Goal: Transaction & Acquisition: Purchase product/service

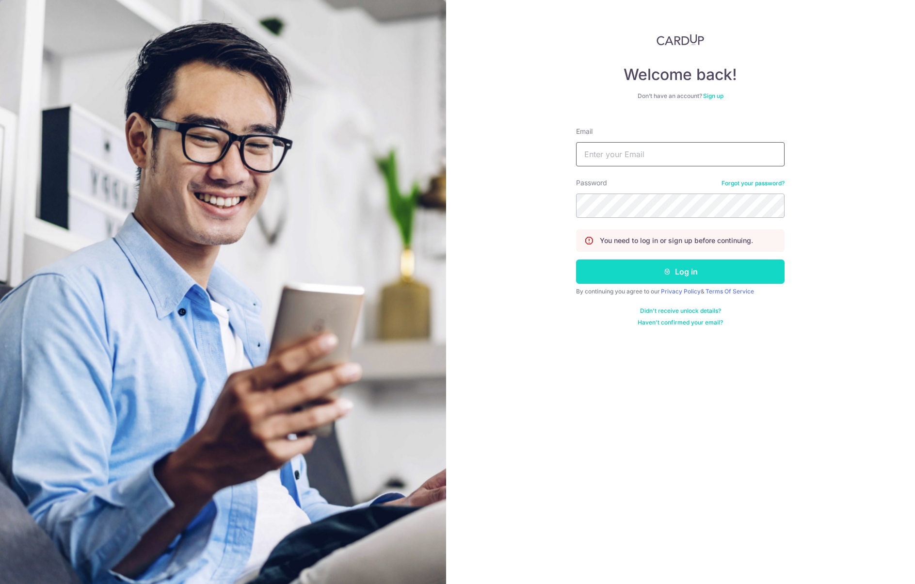
type input "admin@sinhongpoh.com"
click at [639, 261] on button "Log in" at bounding box center [680, 271] width 208 height 24
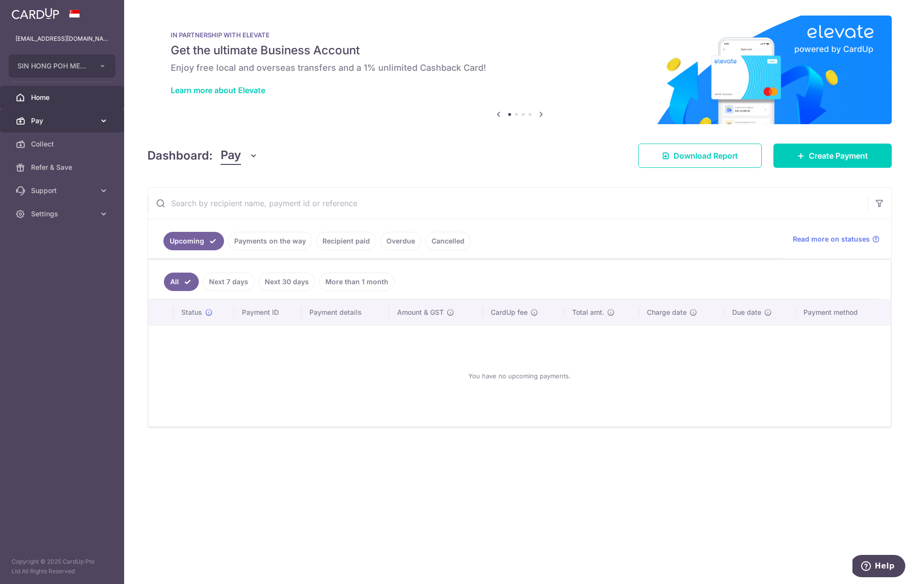
click at [89, 122] on span "Pay" at bounding box center [63, 121] width 64 height 10
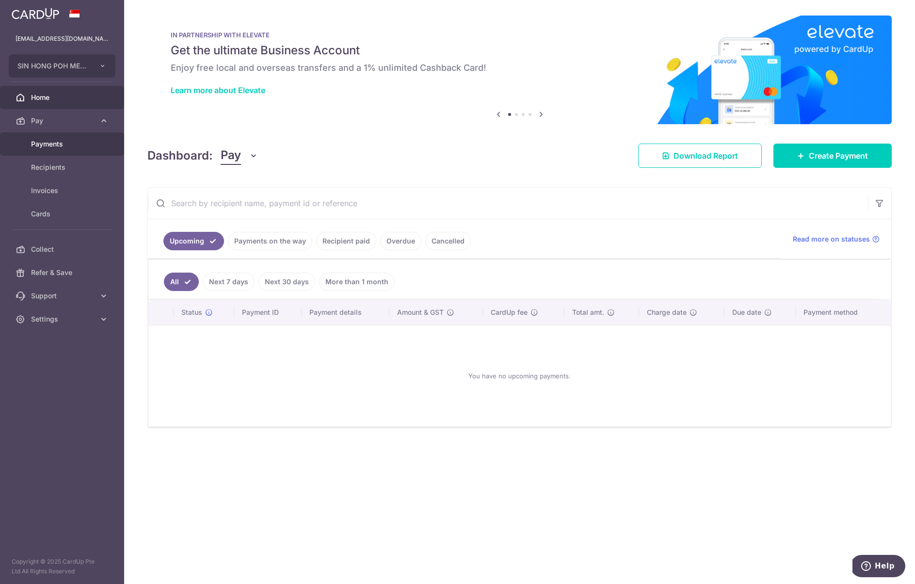
click at [89, 144] on span "Payments" at bounding box center [63, 144] width 64 height 10
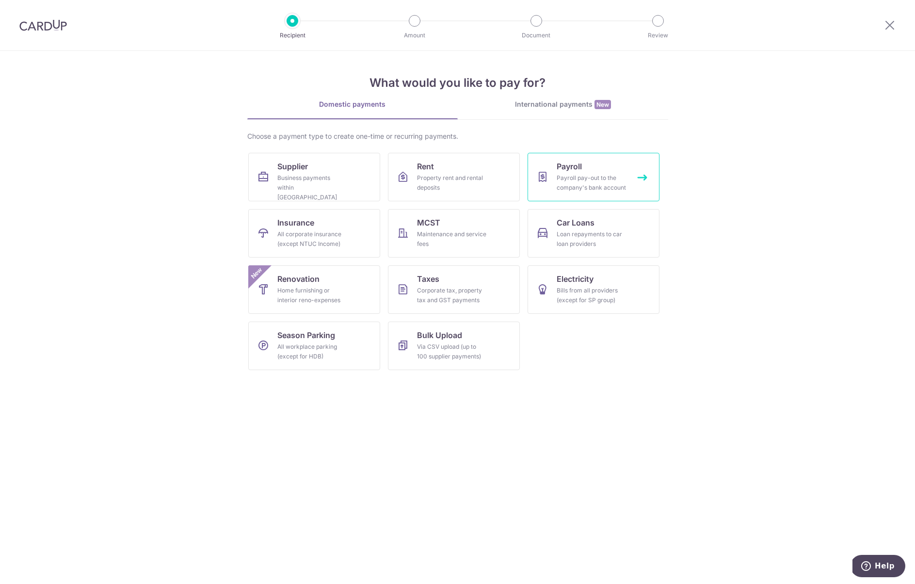
click at [575, 175] on div "Payroll pay-out to the company's bank account" at bounding box center [592, 182] width 70 height 19
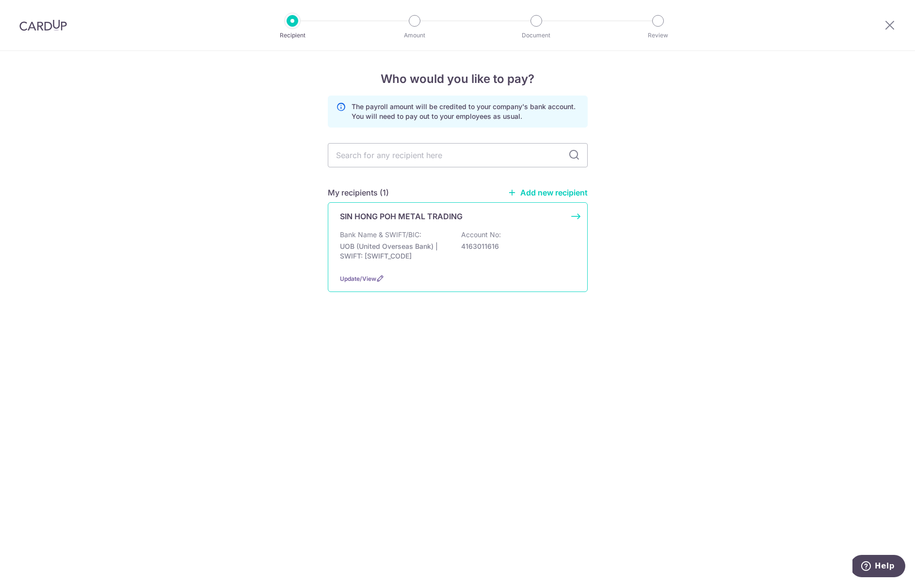
click at [444, 226] on div "SIN HONG POH METAL TRADING Bank Name & SWIFT/BIC: UOB (United Overseas Bank) | …" at bounding box center [458, 247] width 260 height 90
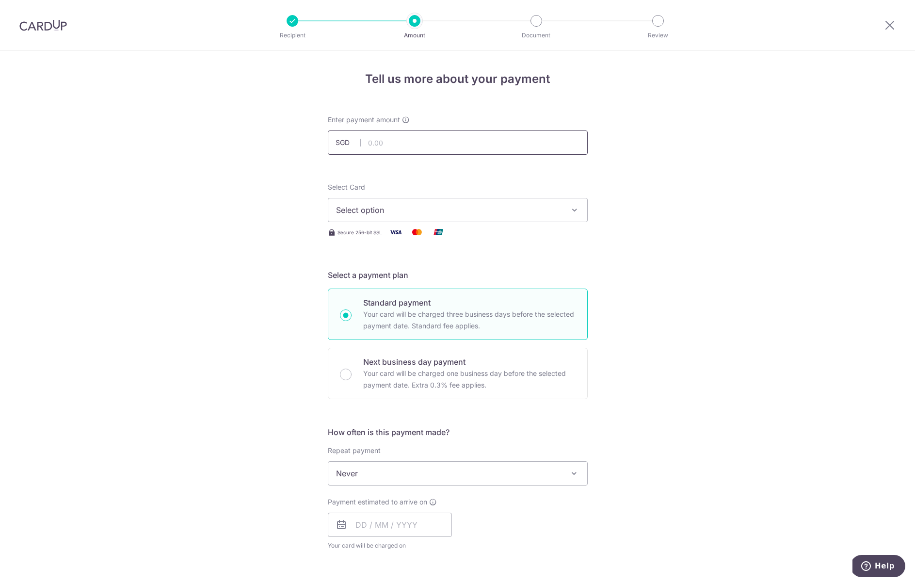
click at [418, 140] on input "text" at bounding box center [458, 142] width 260 height 24
type input "98,800.00"
click at [417, 216] on button "Select option" at bounding box center [458, 210] width 260 height 24
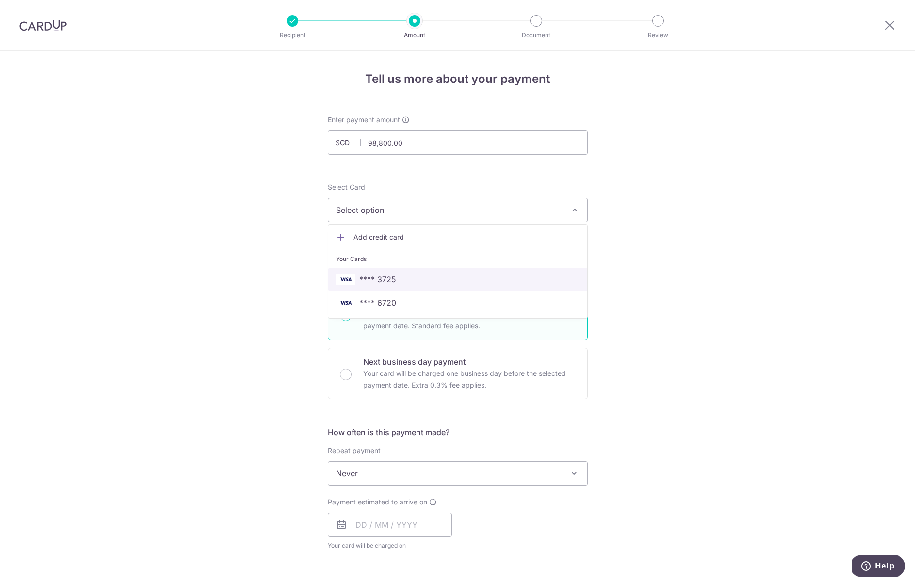
click at [407, 283] on span "**** 3725" at bounding box center [457, 279] width 243 height 12
click at [407, 283] on div "Select a payment plan Standard payment Your card will be charged three business…" at bounding box center [458, 334] width 260 height 130
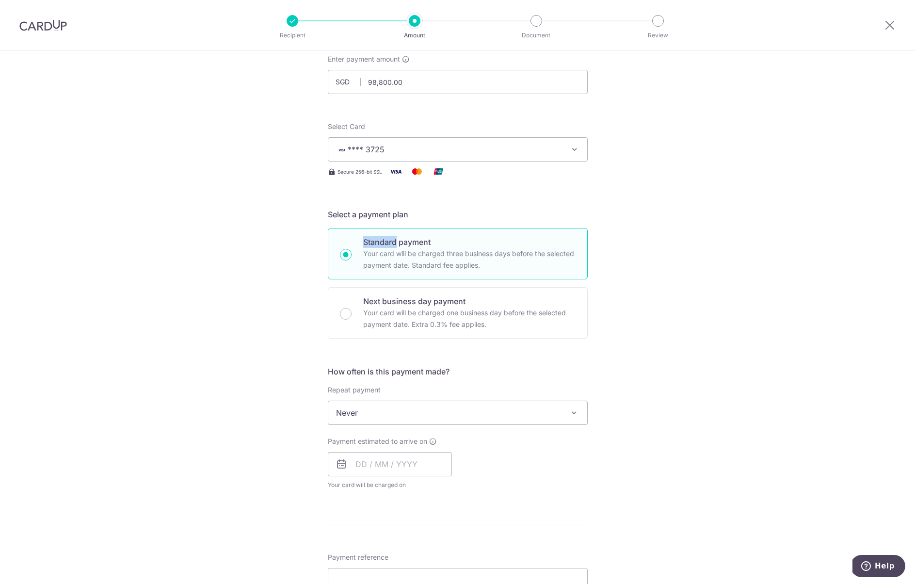
scroll to position [99, 0]
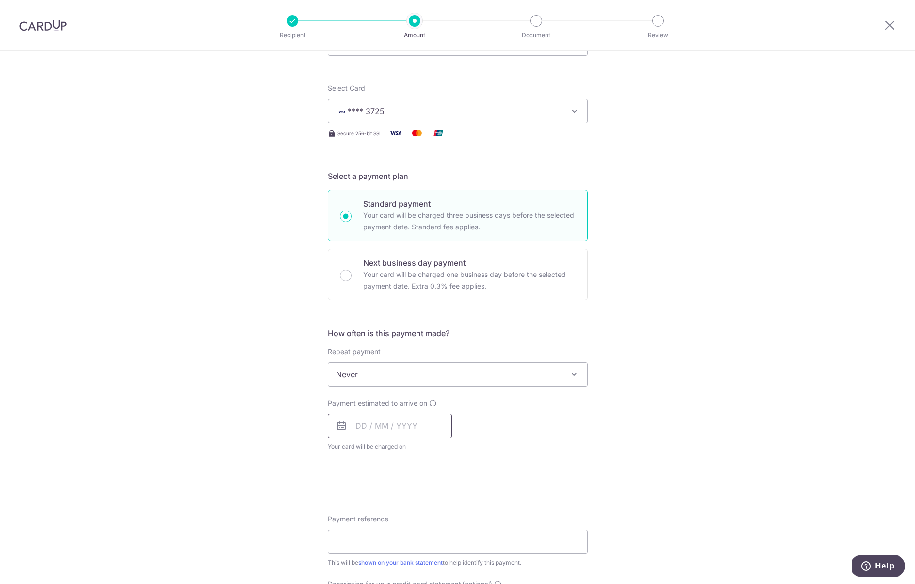
click at [399, 433] on input "text" at bounding box center [390, 426] width 124 height 24
click at [426, 519] on link "9" at bounding box center [425, 514] width 16 height 16
type input "09/10/2025"
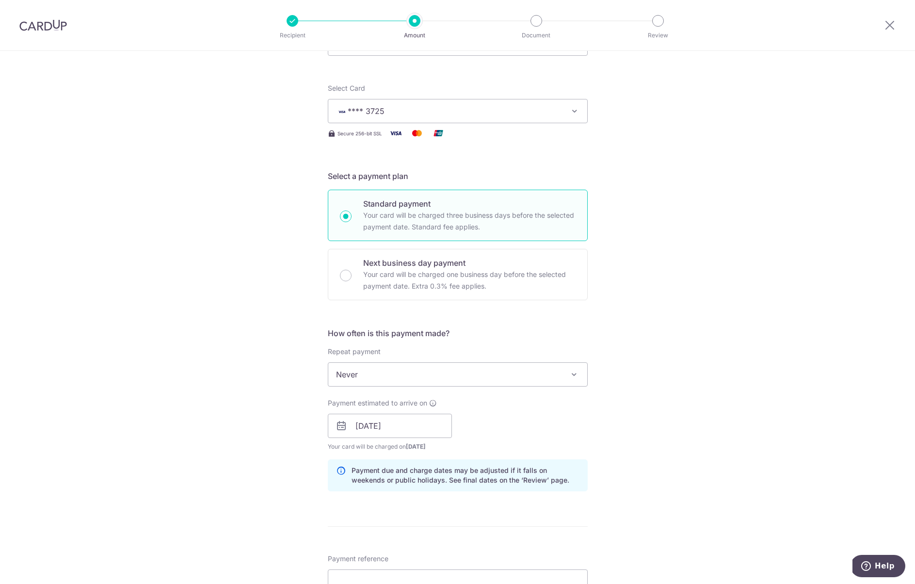
scroll to position [197, 0]
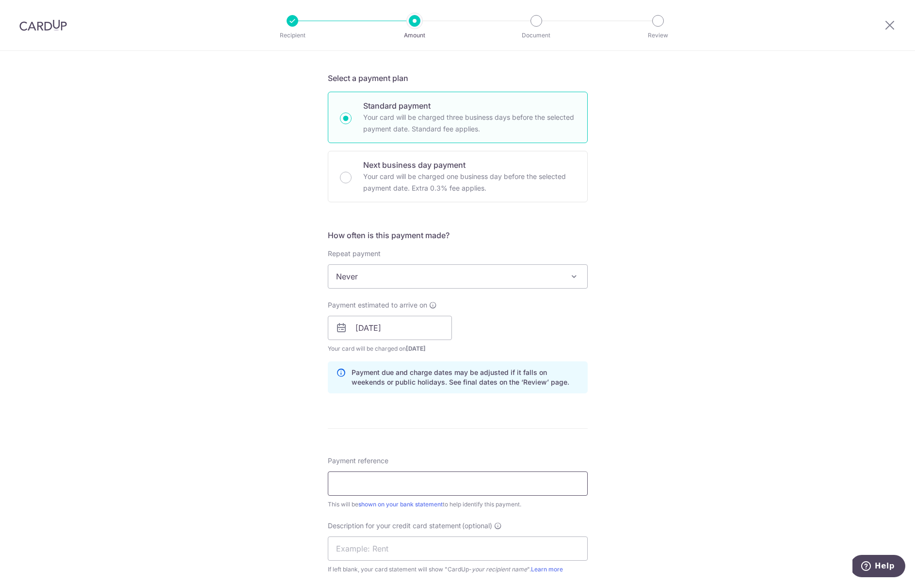
click at [418, 494] on input "Payment reference" at bounding box center [458, 483] width 260 height 24
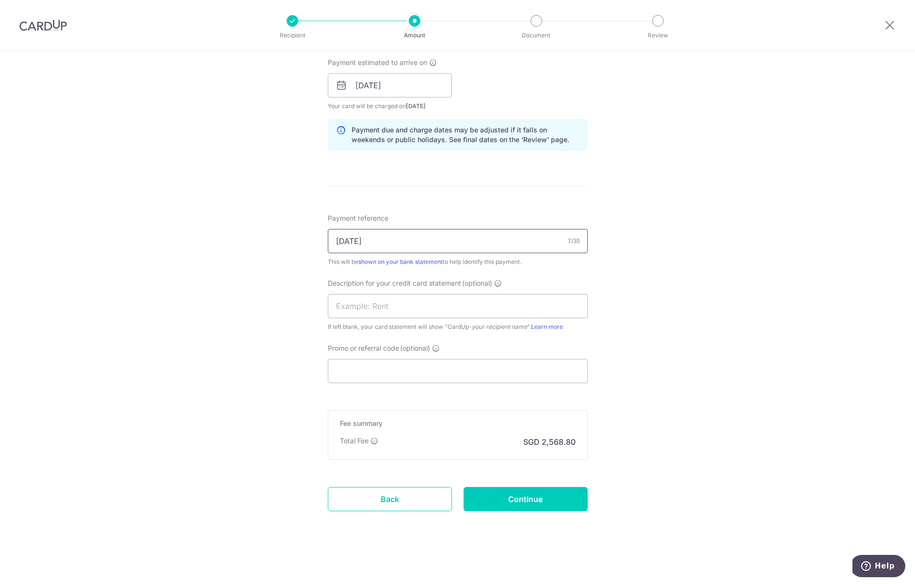
click at [350, 245] on input "sept 25" at bounding box center [458, 241] width 260 height 24
type input "sept salary25"
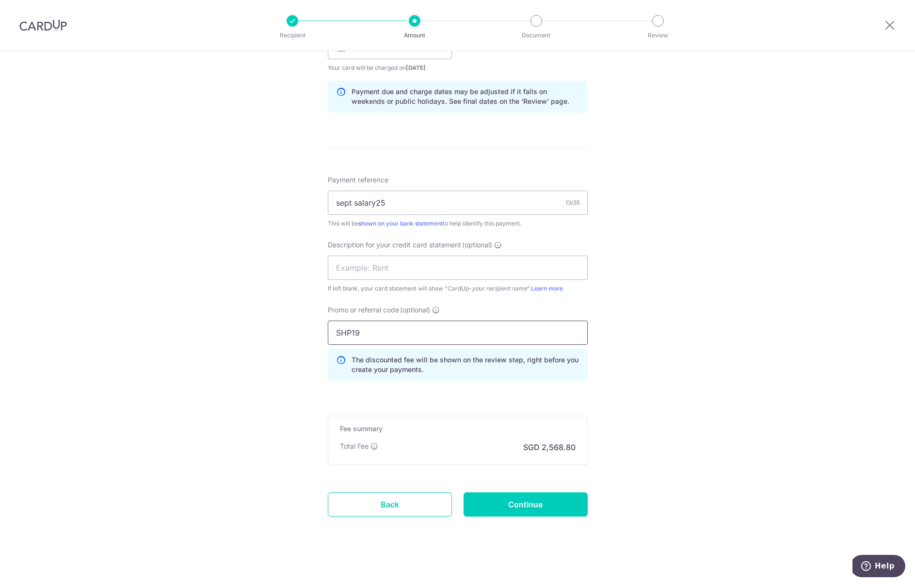
scroll to position [483, 0]
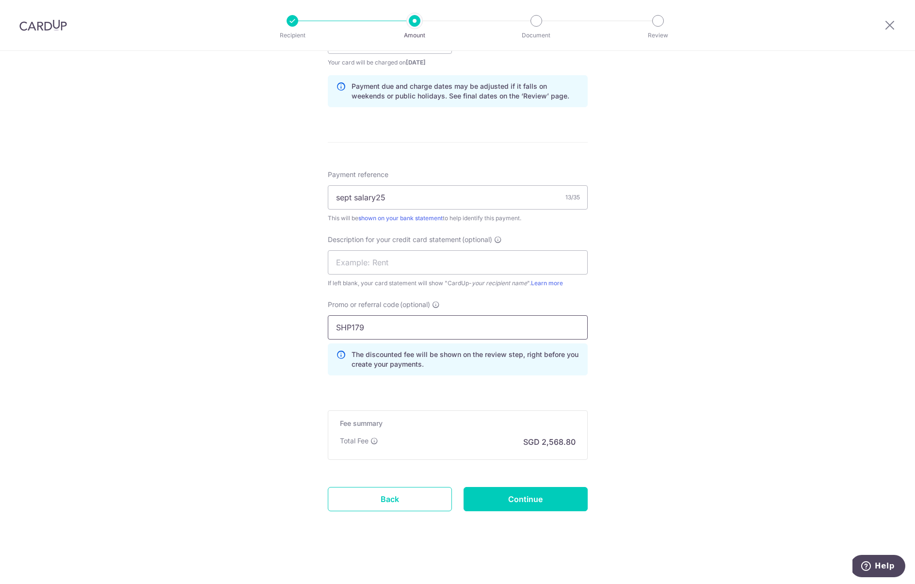
type input "SHP179"
click at [674, 319] on div "Tell us more about your payment Enter payment amount SGD 98,800.00 98800.00 Sel…" at bounding box center [457, 76] width 915 height 1016
click at [521, 492] on input "Continue" at bounding box center [526, 499] width 124 height 24
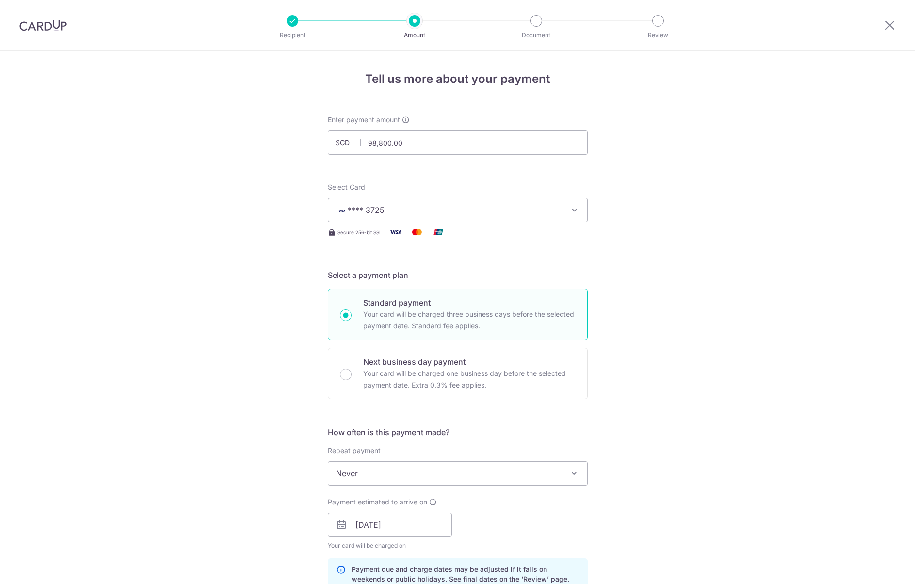
click at [438, 149] on input "98,800.00" at bounding box center [458, 142] width 260 height 24
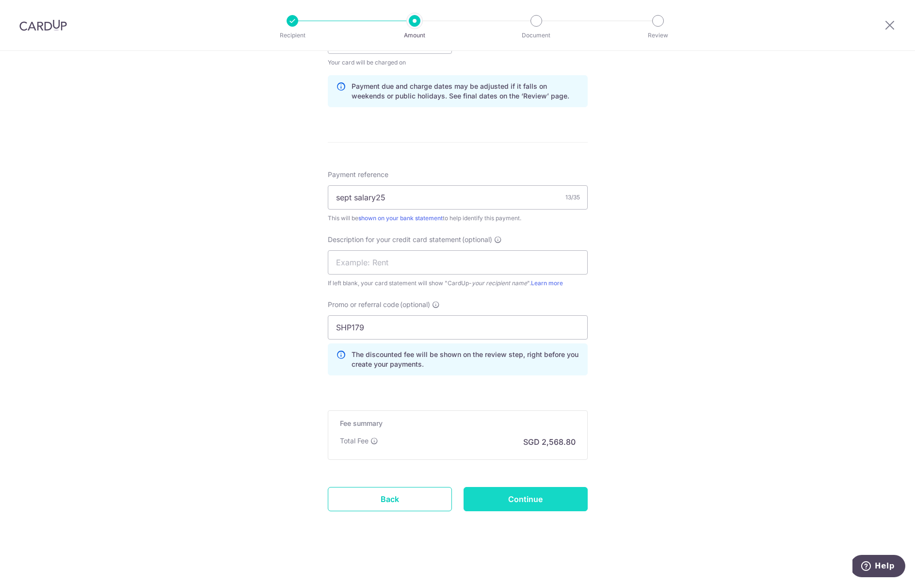
click at [521, 507] on input "Continue" at bounding box center [526, 499] width 124 height 24
type input "101,000.00"
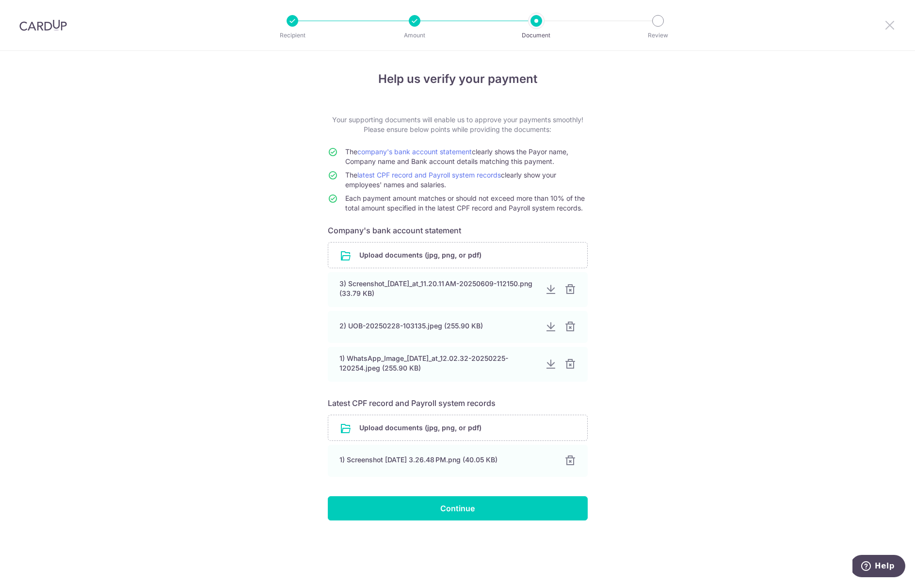
click at [889, 24] on icon at bounding box center [890, 25] width 12 height 12
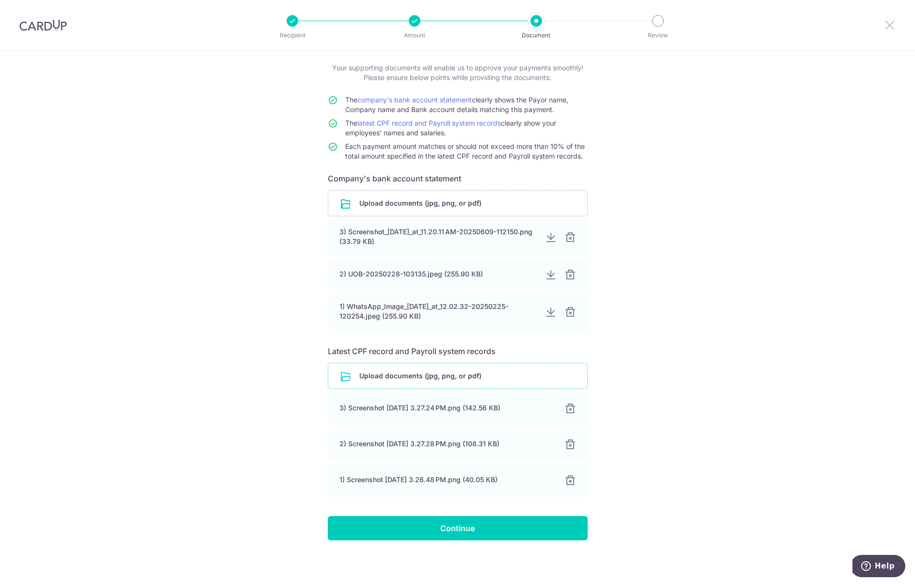
scroll to position [54, 0]
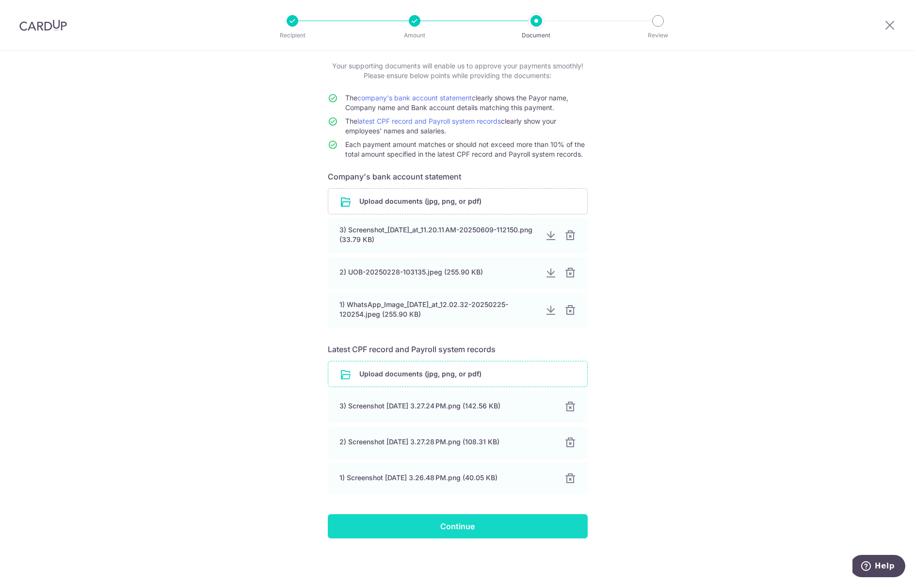
click at [479, 529] on input "Continue" at bounding box center [458, 526] width 260 height 24
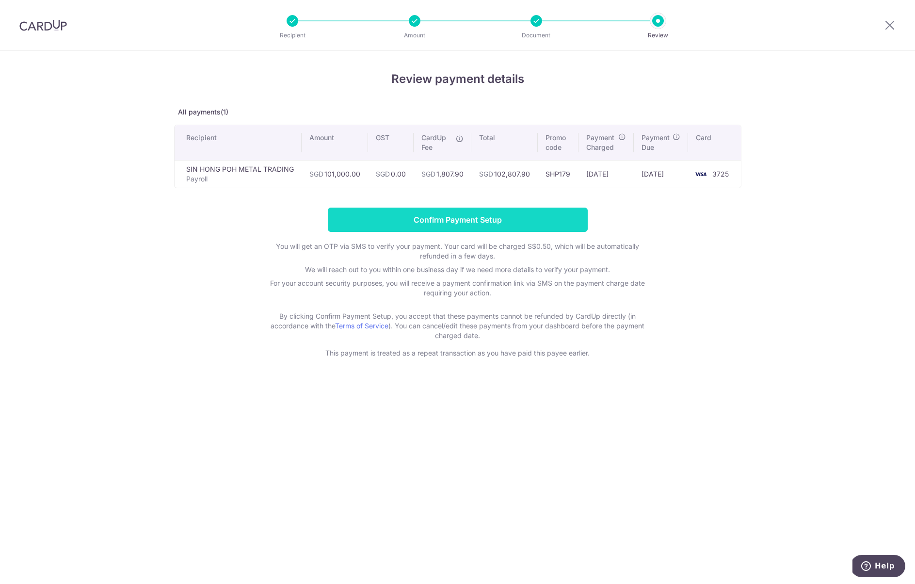
click at [447, 223] on input "Confirm Payment Setup" at bounding box center [458, 220] width 260 height 24
